Goal: Communication & Community: Share content

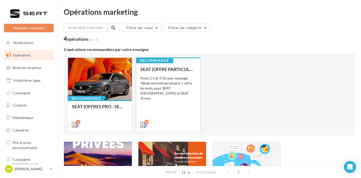
click at [161, 85] on div "Posts 1:1 et 9:16 avec message 'Week-end extraordinaire' + offre du mois, pour …" at bounding box center [168, 88] width 56 height 25
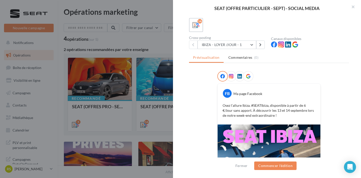
scroll to position [28, 0]
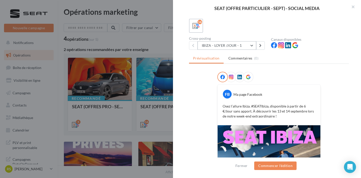
click at [240, 46] on button "IBIZA - LOYER /JOUR - 1" at bounding box center [226, 45] width 59 height 9
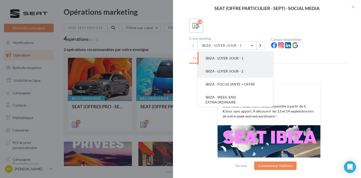
click at [238, 69] on button "IBIZA - LOYER /JOUR - 2" at bounding box center [234, 71] width 75 height 13
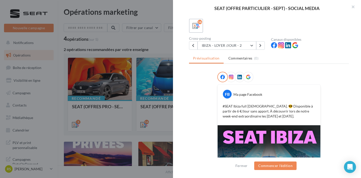
scroll to position [0, 0]
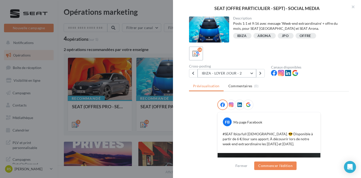
click at [245, 73] on button "IBIZA - LOYER /JOUR - 2" at bounding box center [226, 73] width 59 height 9
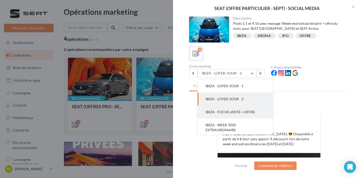
click at [245, 111] on span "IBIZA - FOCUS JANTE + OFFRE" at bounding box center [229, 112] width 49 height 4
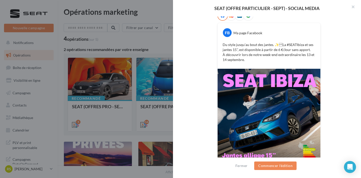
scroll to position [40, 0]
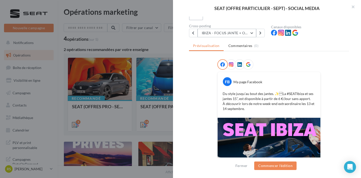
click at [245, 36] on button "IBIZA - FOCUS JANTE + OFFRE" at bounding box center [226, 33] width 59 height 9
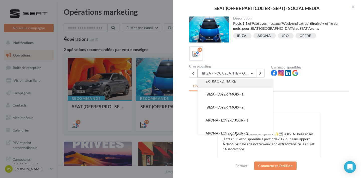
scroll to position [57, 0]
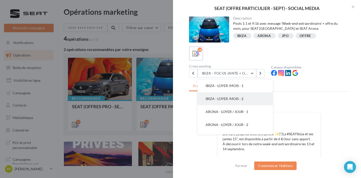
click at [250, 101] on button "IBIZA - LOYER /MOIS - 2" at bounding box center [234, 98] width 75 height 13
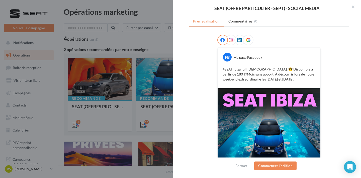
scroll to position [39, 0]
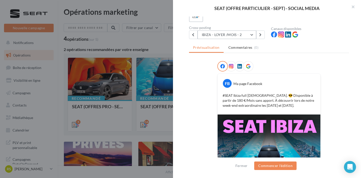
click at [236, 35] on button "IBIZA - LOYER /MOIS - 2" at bounding box center [226, 35] width 59 height 9
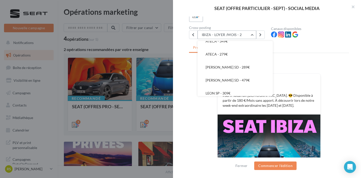
scroll to position [163, 0]
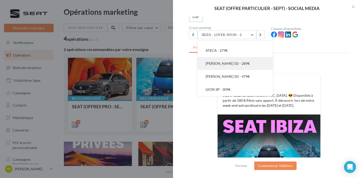
click at [243, 69] on button "[PERSON_NAME] 5D - 289€" at bounding box center [234, 63] width 75 height 13
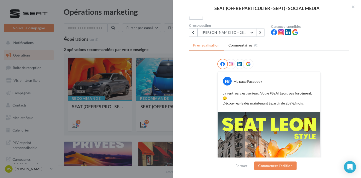
scroll to position [60, 0]
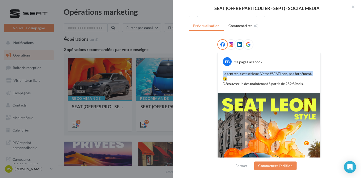
drag, startPoint x: 230, startPoint y: 79, endPoint x: 221, endPoint y: 74, distance: 10.4
click at [221, 74] on div "La rentrée, c’est sérieux. Votre #SEATLeon, pas forcément. 😏 Découvrez-la dès m…" at bounding box center [269, 79] width 100 height 18
copy p "La rentrée, c’est sérieux. Votre #SEATLeon, pas forcément. 😏"
click at [256, 79] on p "La rentrée, c’est sérieux. Votre #SEATLeon, pas forcément. 😏 Découvrez-la dès m…" at bounding box center [268, 78] width 93 height 15
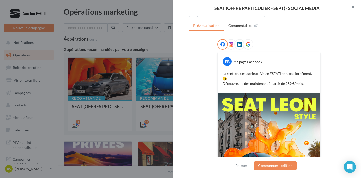
click at [348, 7] on button "button" at bounding box center [351, 7] width 20 height 15
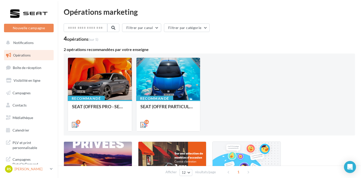
click at [21, 172] on p "[PERSON_NAME]" at bounding box center [31, 169] width 33 height 5
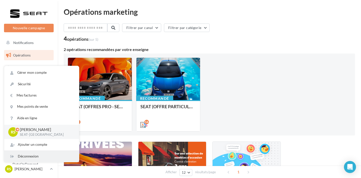
click at [28, 160] on div "Déconnexion" at bounding box center [41, 156] width 75 height 11
